Goal: Entertainment & Leisure: Browse casually

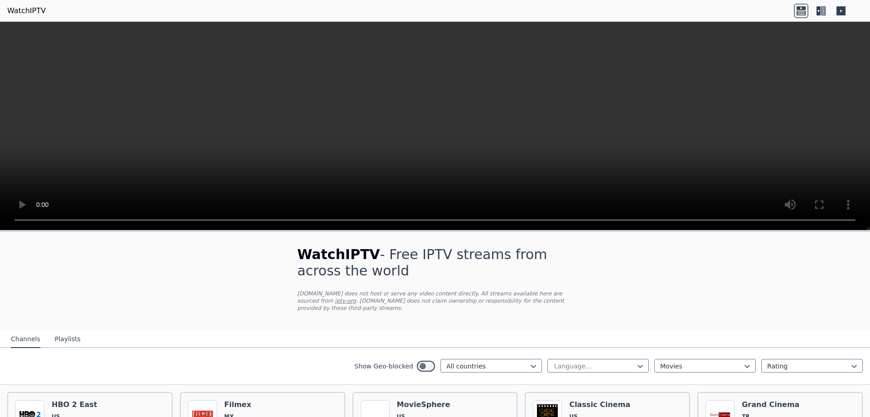
scroll to position [499, 0]
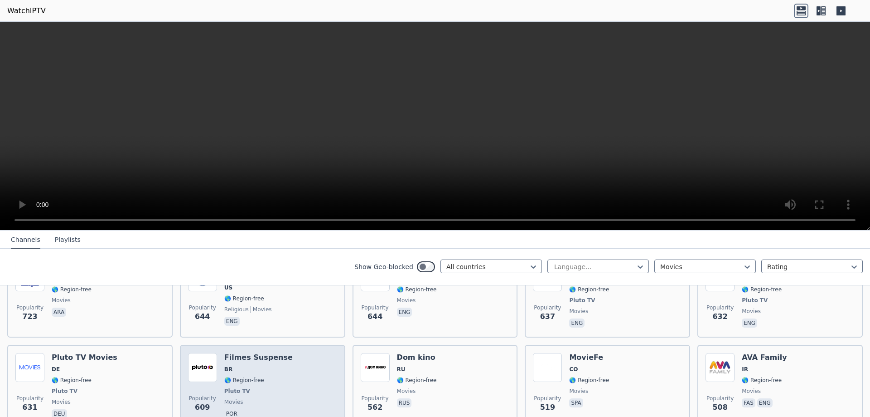
click at [259, 353] on h6 "Filmes Suspense" at bounding box center [258, 357] width 68 height 9
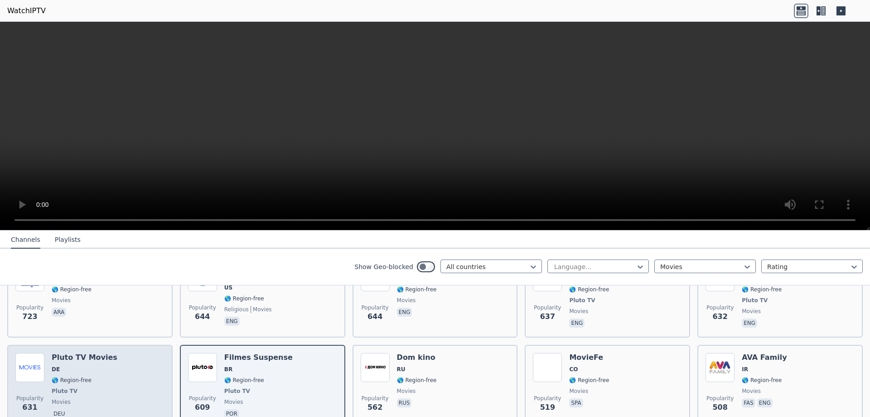
click at [73, 353] on h6 "Pluto TV Movies" at bounding box center [85, 357] width 66 height 9
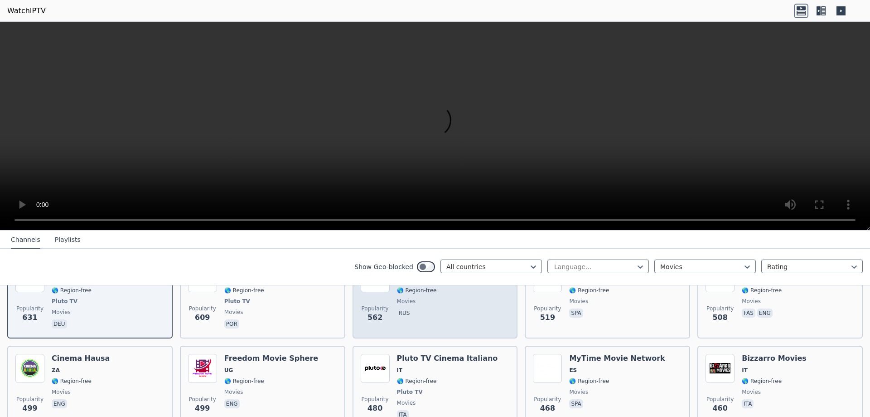
scroll to position [589, 0]
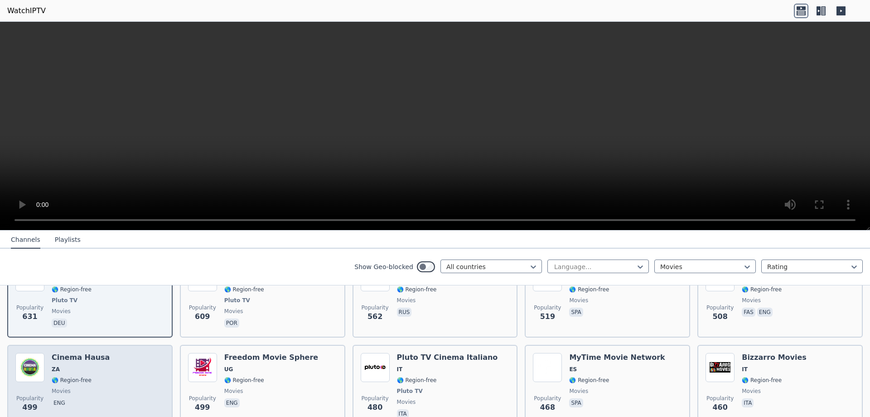
click at [83, 353] on h6 "Cinema Hausa" at bounding box center [81, 357] width 58 height 9
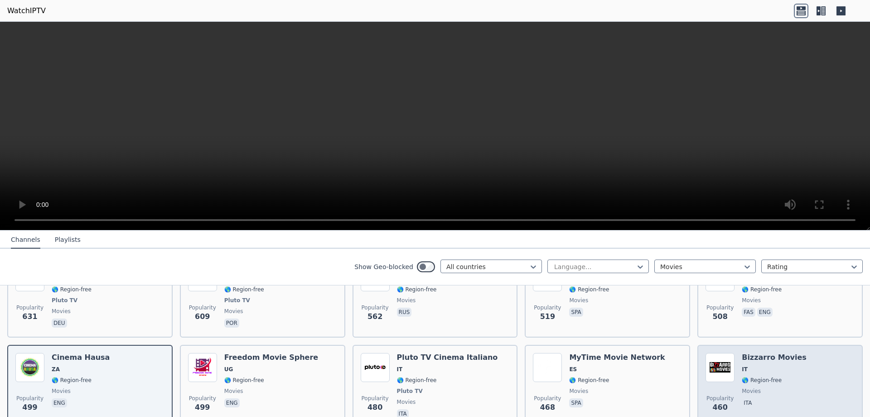
click at [772, 353] on h6 "Bizzarro Movies" at bounding box center [774, 357] width 65 height 9
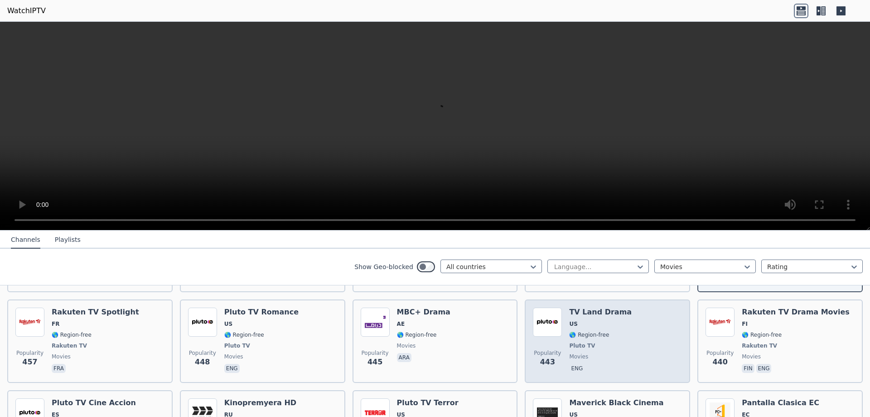
scroll to position [770, 0]
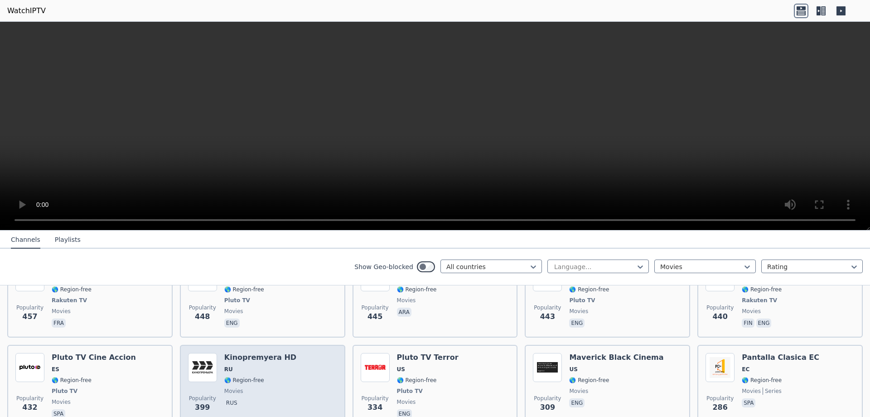
click at [232, 354] on h6 "Kinopremyera HD" at bounding box center [260, 357] width 72 height 9
click at [278, 353] on h6 "Kinopremyera HD" at bounding box center [260, 357] width 72 height 9
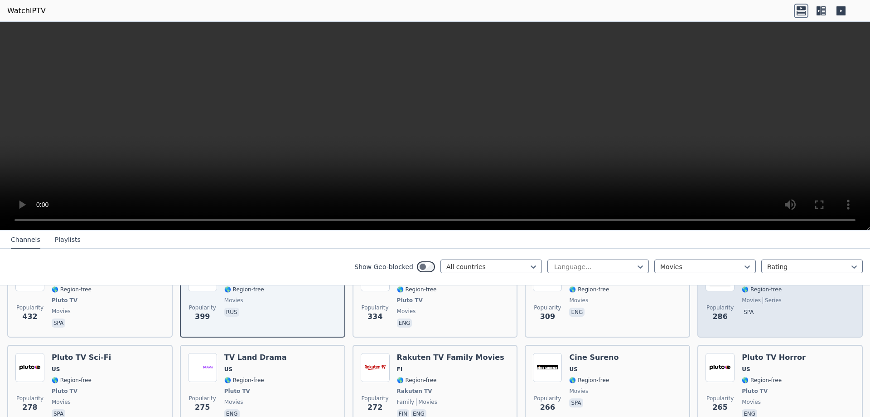
scroll to position [816, 0]
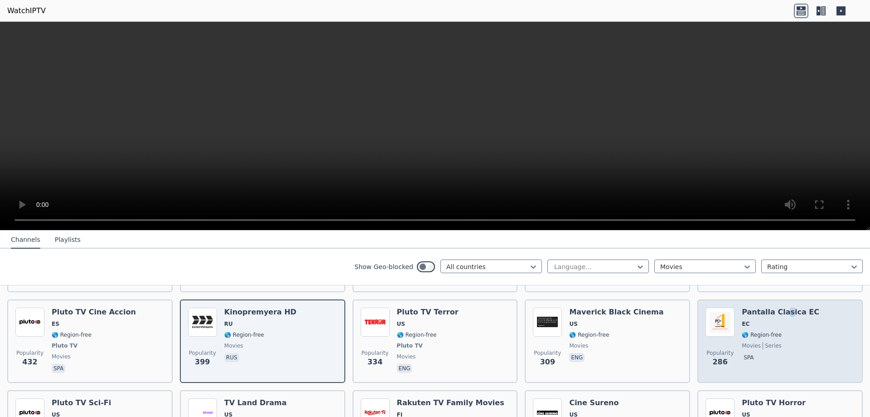
click at [775, 307] on h6 "Pantalla Clasica EC" at bounding box center [781, 311] width 78 height 9
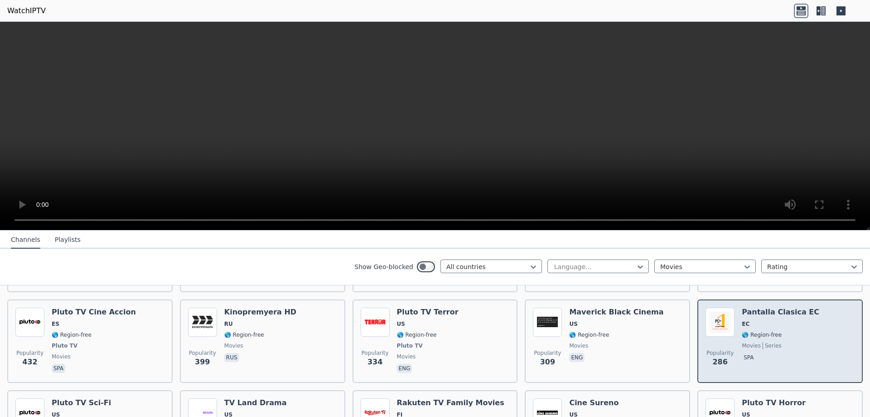
click at [742, 307] on h6 "Pantalla Clasica EC" at bounding box center [781, 311] width 78 height 9
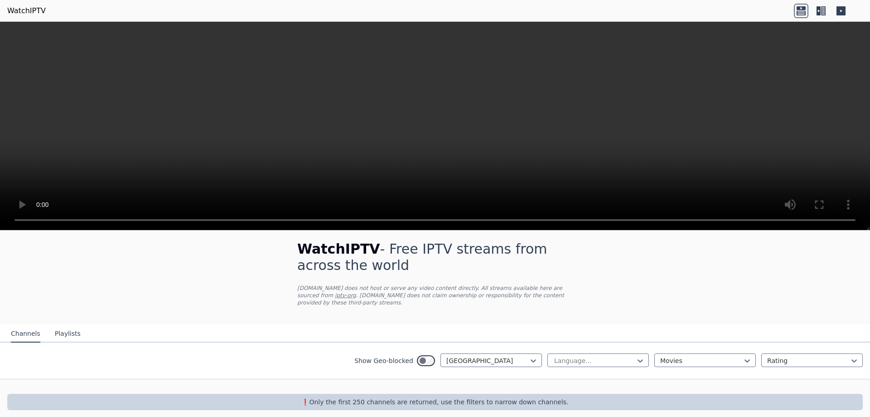
scroll to position [87, 0]
